Goal: Task Accomplishment & Management: Use online tool/utility

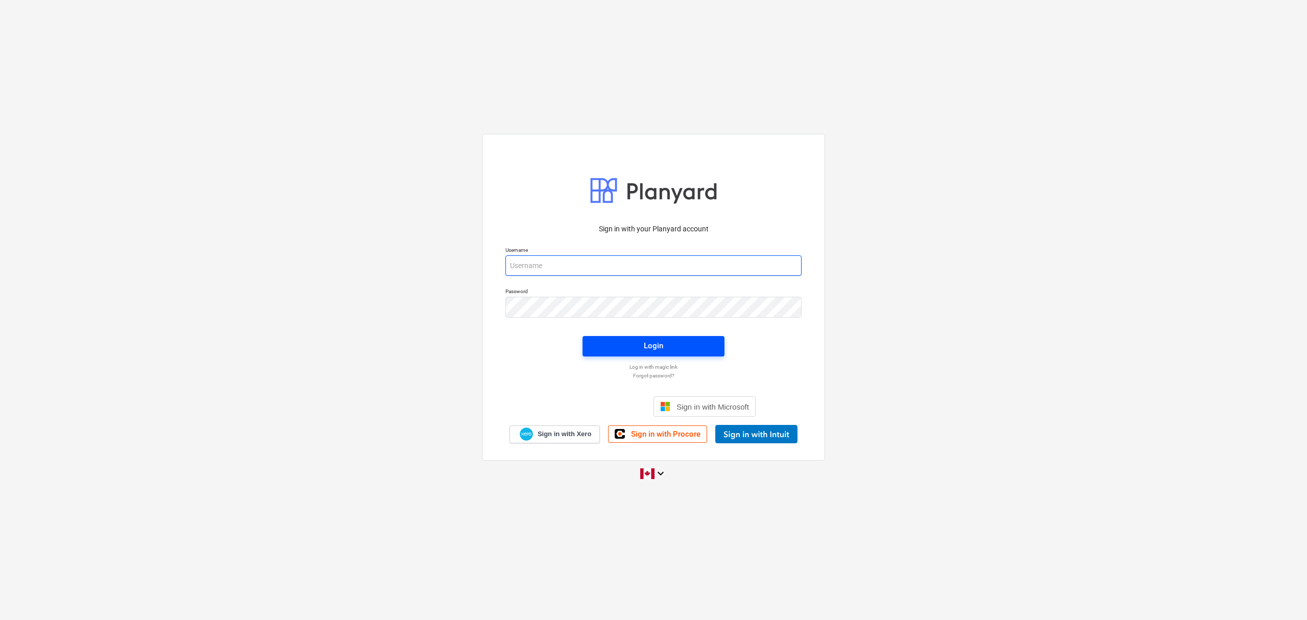
type input "[EMAIL_ADDRESS][DOMAIN_NAME]"
click at [697, 349] on span "Login" at bounding box center [653, 345] width 117 height 13
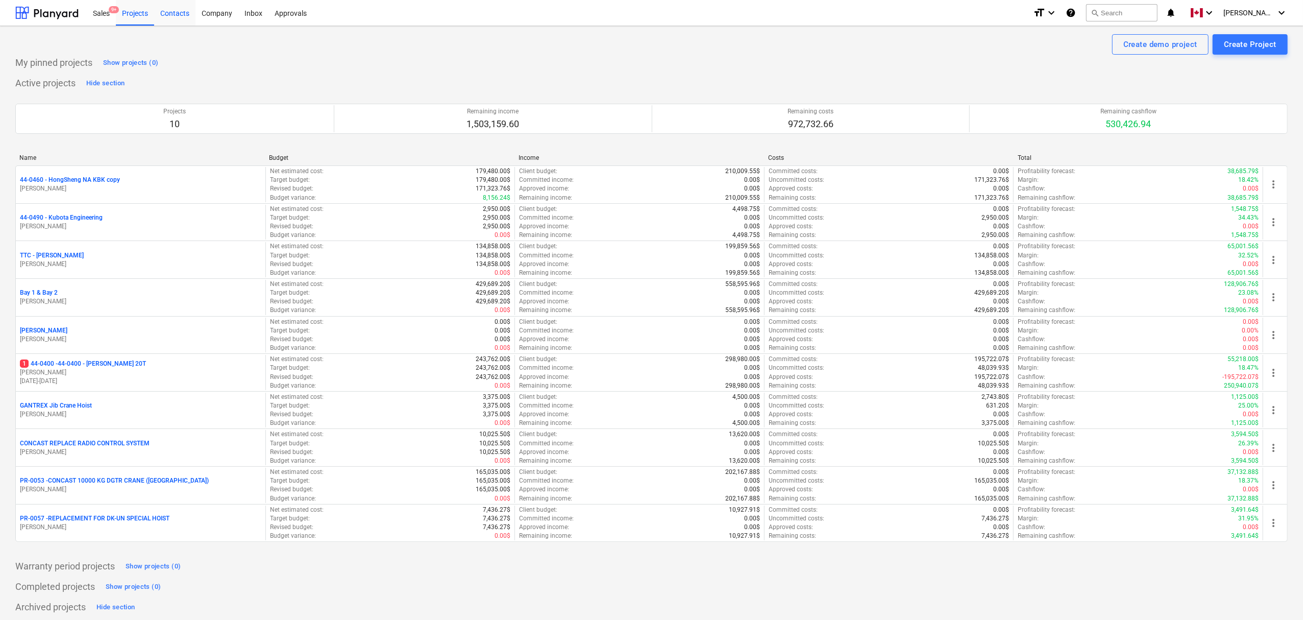
click at [166, 11] on div "Contacts" at bounding box center [174, 12] width 41 height 26
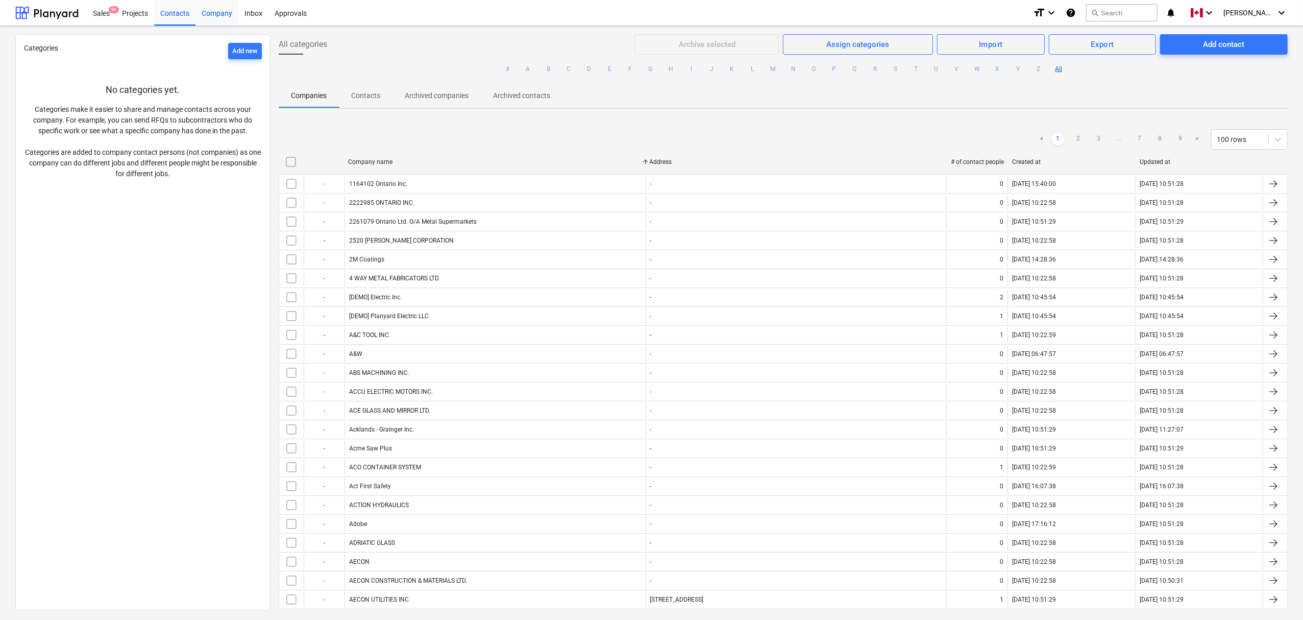
click at [209, 11] on div "Company" at bounding box center [217, 12] width 43 height 26
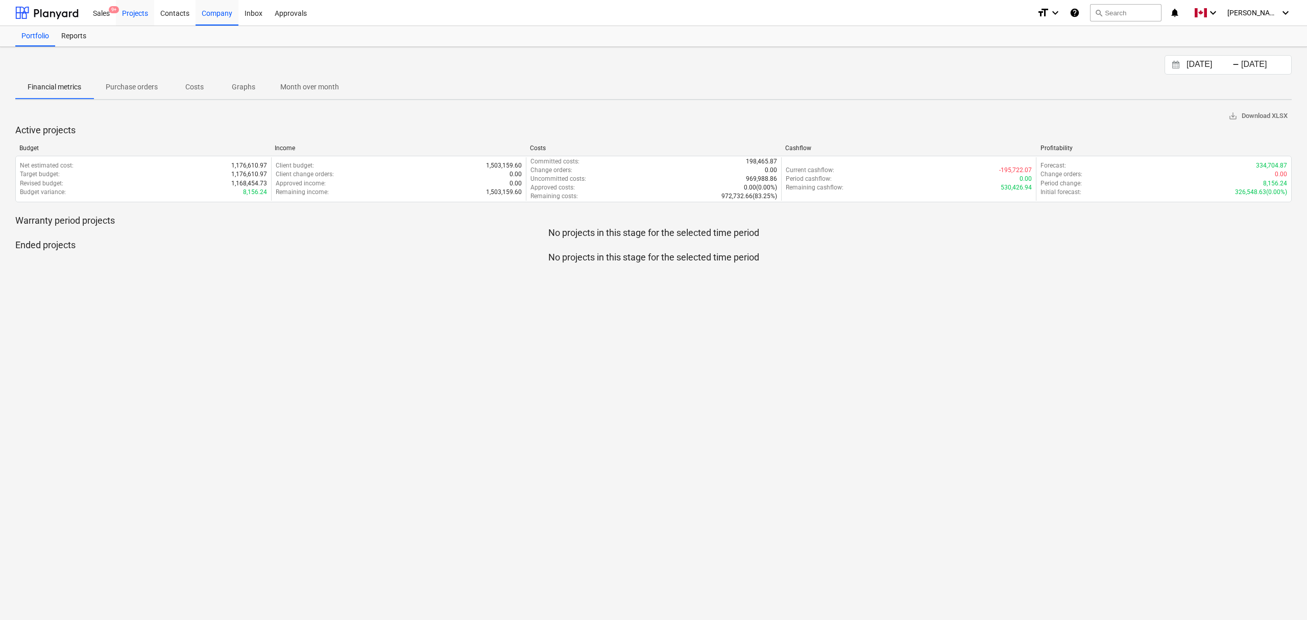
click at [136, 8] on div "Projects" at bounding box center [135, 12] width 38 height 26
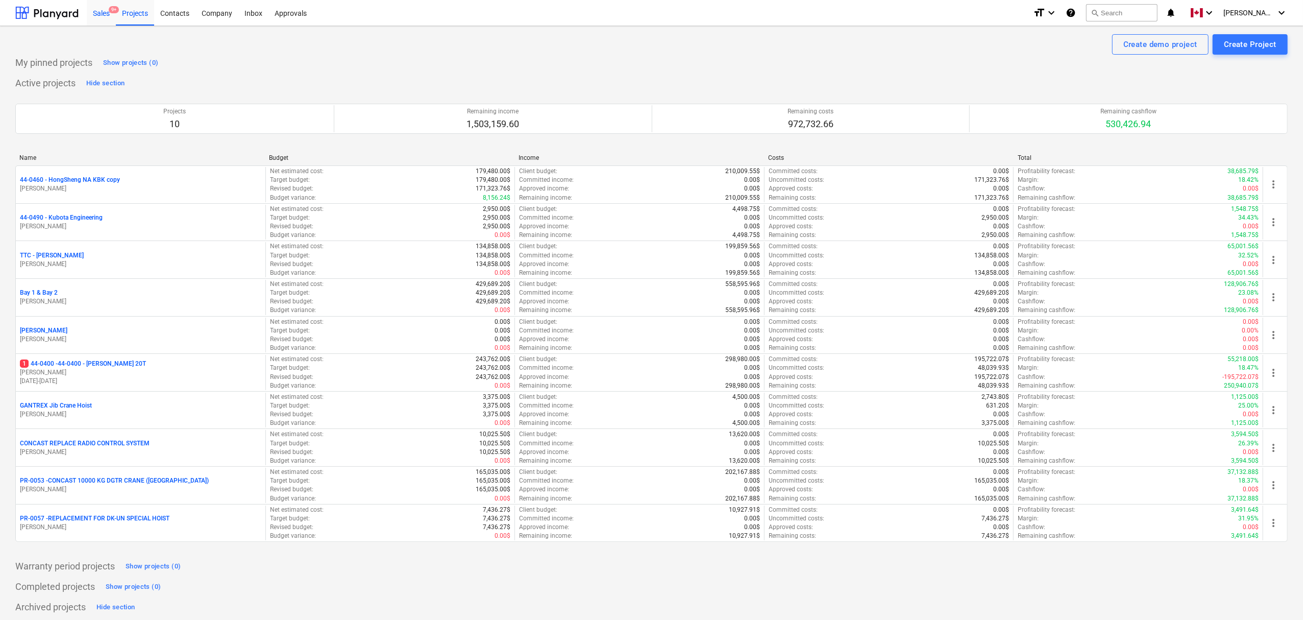
click at [95, 17] on div "Sales 9+" at bounding box center [101, 12] width 29 height 26
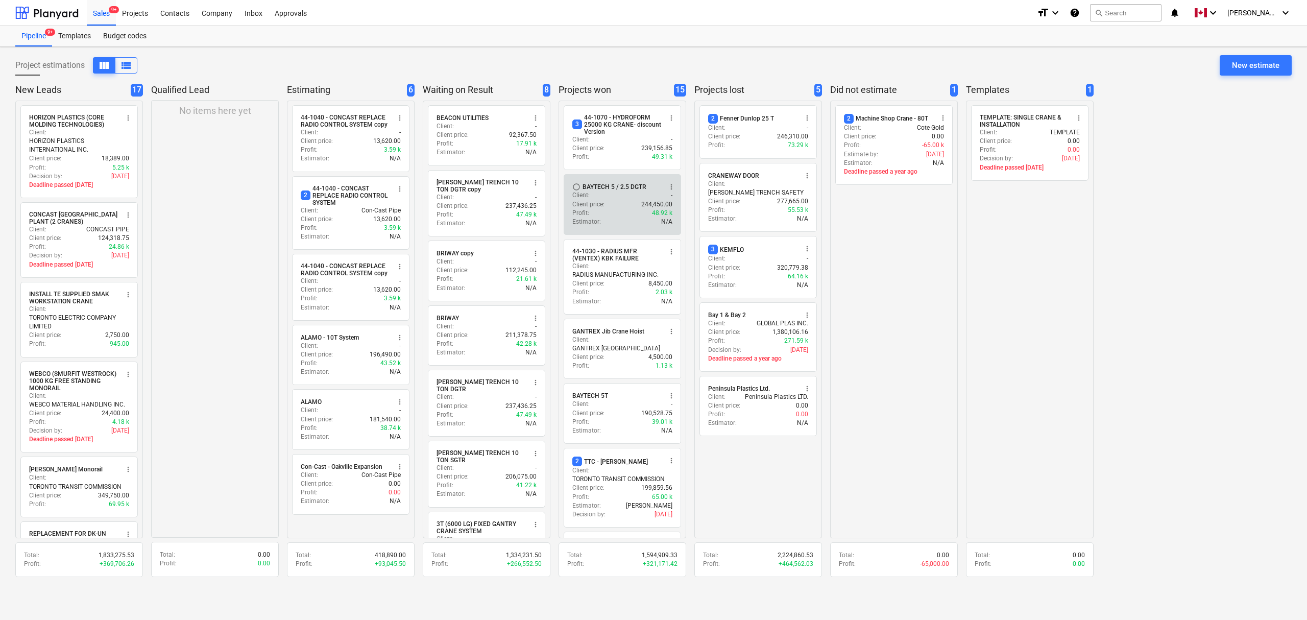
click at [611, 221] on div "Estimator : N/A" at bounding box center [622, 221] width 100 height 9
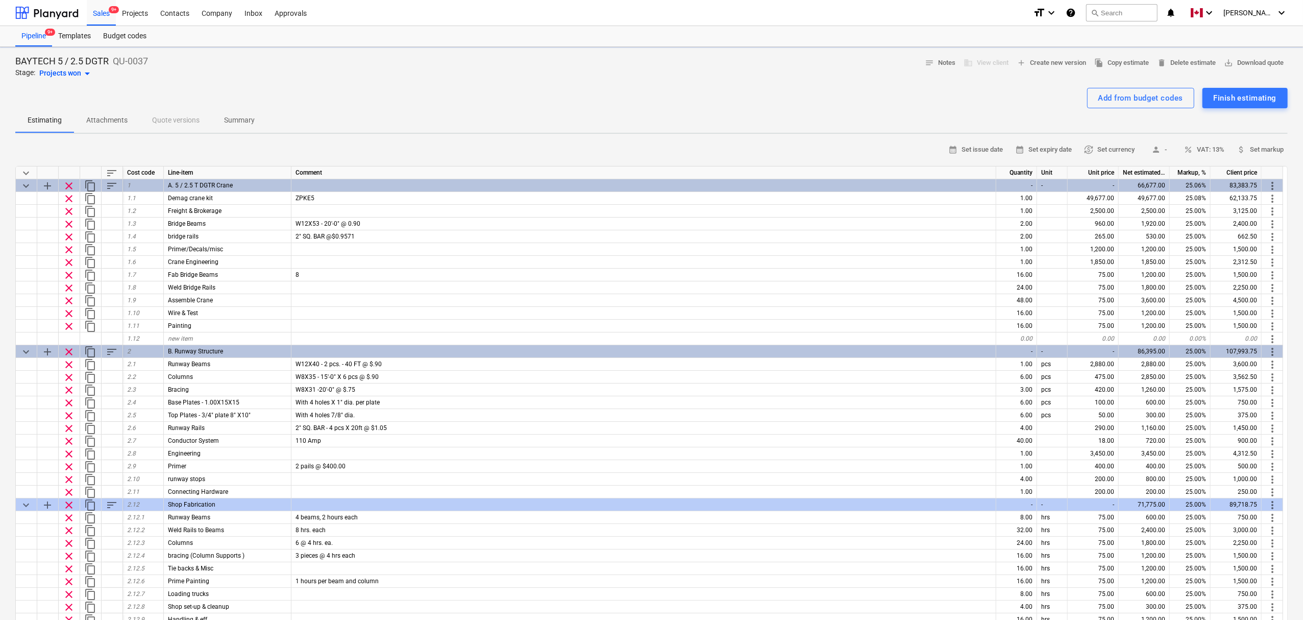
type textarea "x"
